Goal: Find specific page/section: Find specific page/section

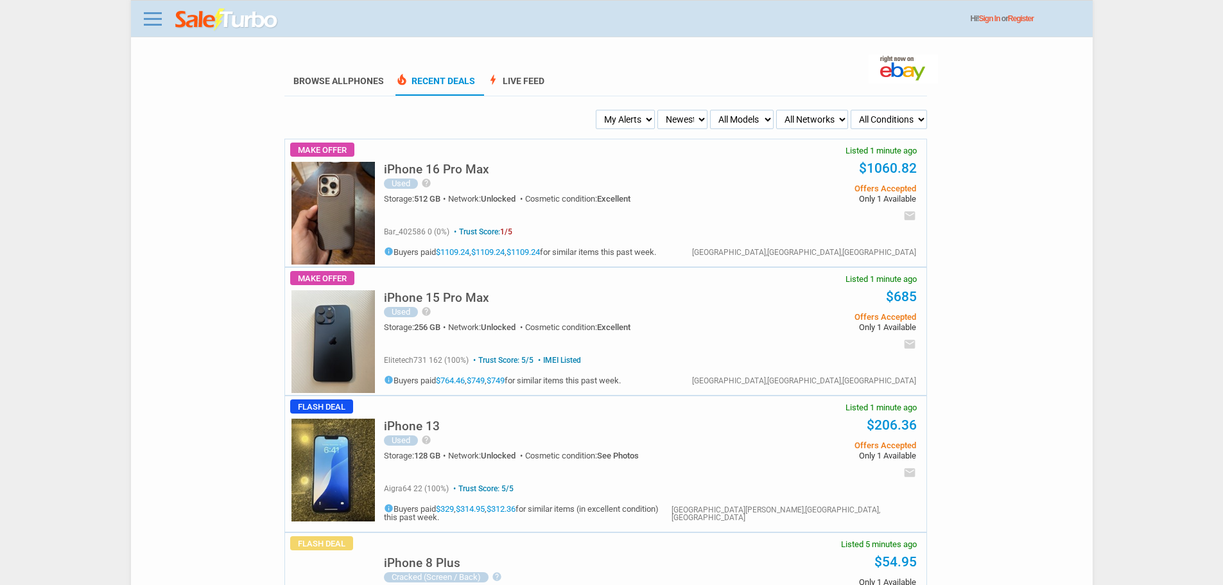
drag, startPoint x: 646, startPoint y: 119, endPoint x: 640, endPoint y: 126, distance: 10.0
click at [645, 119] on select "My Alerts All Deals BIN Only w/ Offers Only" at bounding box center [625, 119] width 59 height 19
select select "flash_bin"
click at [598, 110] on select "My Alerts All Deals BIN Only w/ Offers Only" at bounding box center [625, 119] width 59 height 19
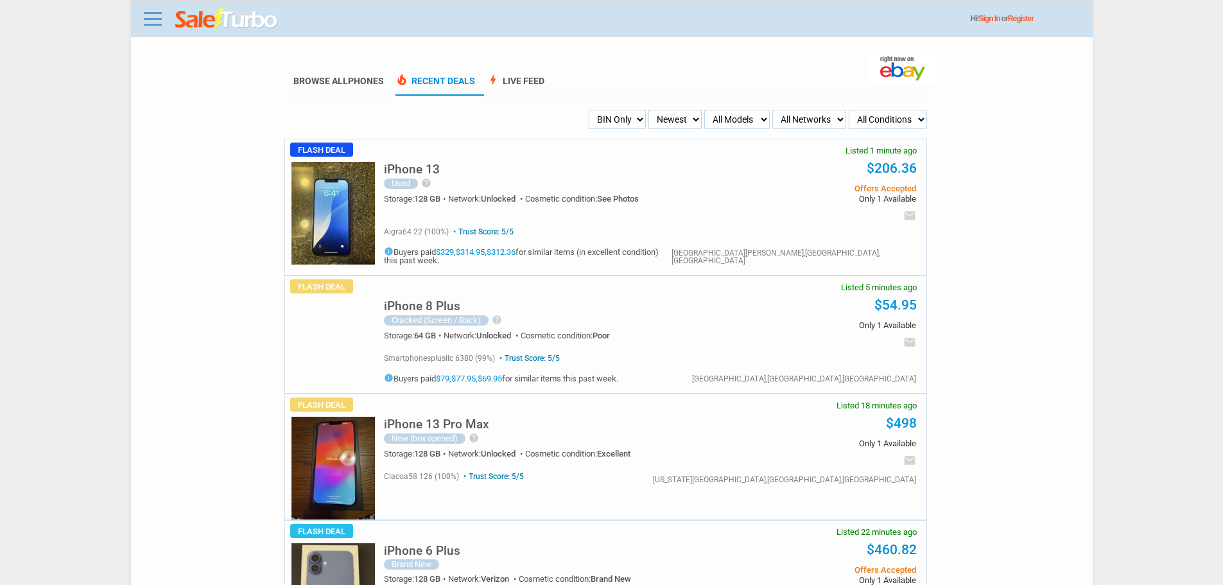
click at [591, 121] on select "My Alerts All Deals BIN Only w/ Offers Only" at bounding box center [617, 119] width 57 height 19
select select "flash_offers"
click at [589, 110] on select "My Alerts All Deals BIN Only w/ Offers Only" at bounding box center [617, 119] width 57 height 19
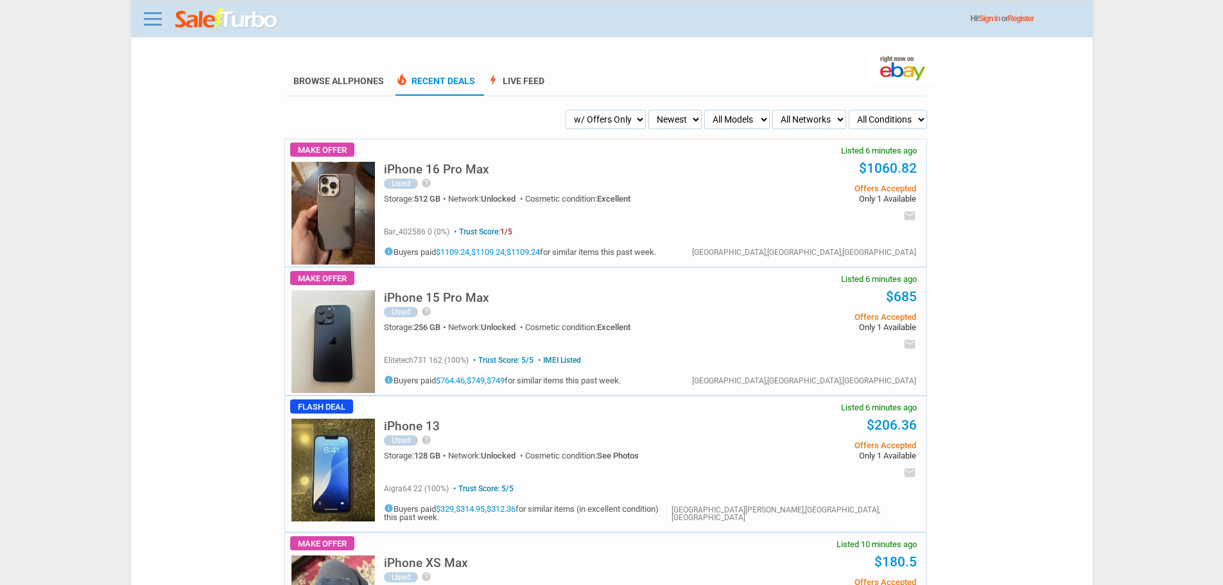
click at [585, 119] on select "My Alerts All Deals BIN Only w/ Offers Only" at bounding box center [606, 119] width 80 height 19
select select "flash_bin"
click at [589, 110] on select "My Alerts All Deals BIN Only w/ Offers Only" at bounding box center [606, 119] width 80 height 19
